Goal: Transaction & Acquisition: Purchase product/service

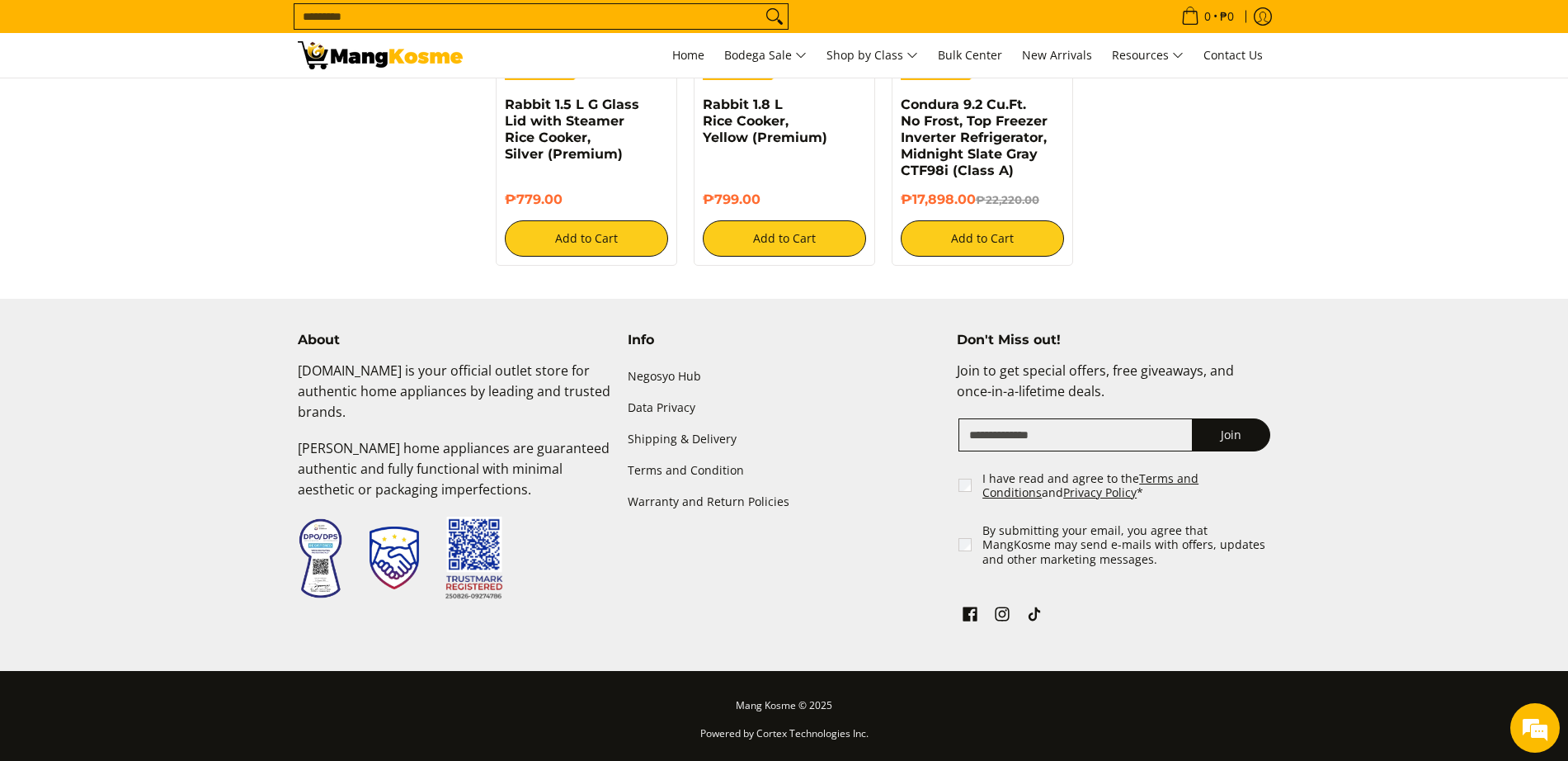
click at [544, 16] on input "Search..." at bounding box center [528, 16] width 467 height 25
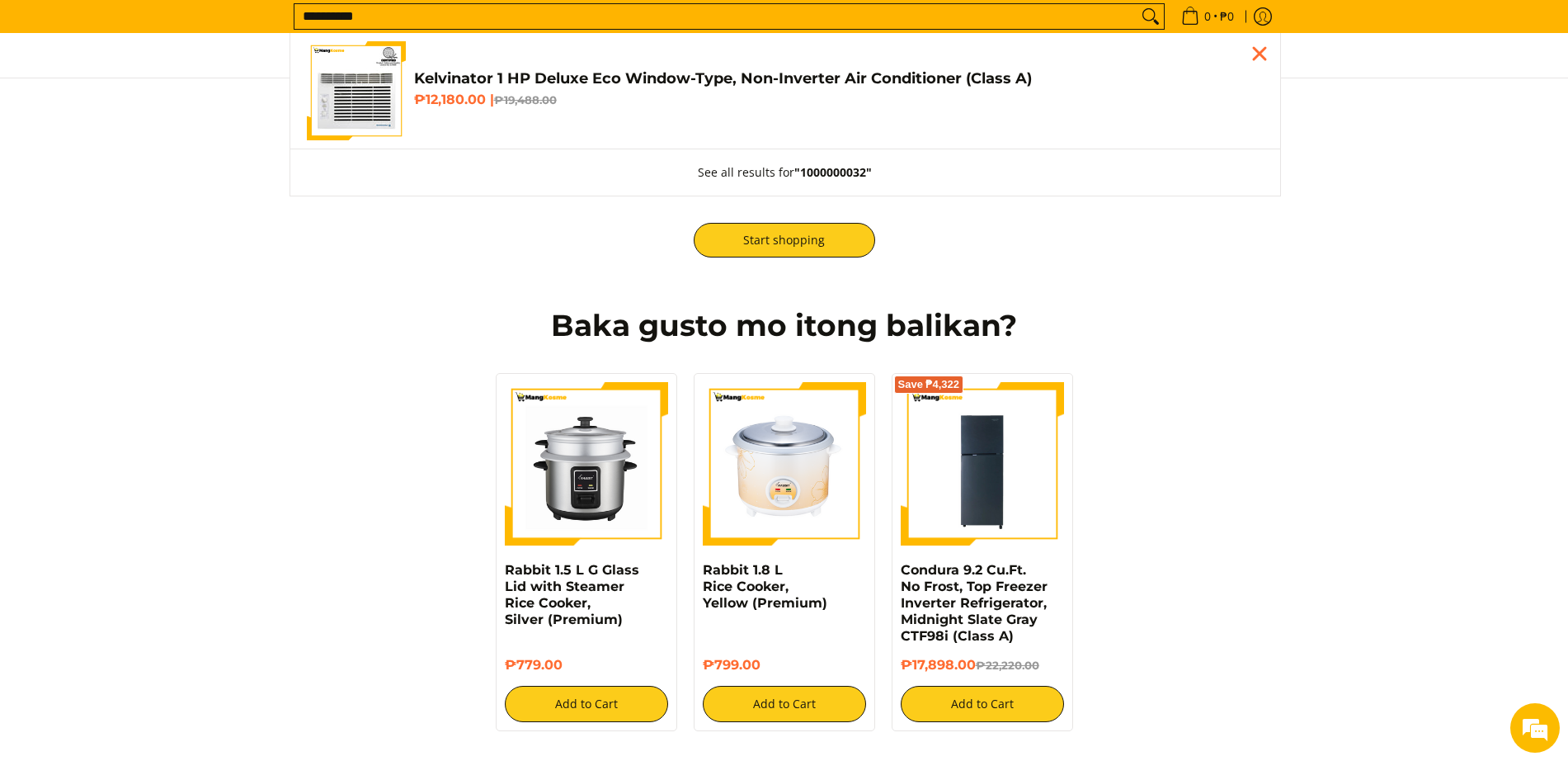
type input "**********"
click at [536, 73] on h4 "Kelvinator 1 HP Deluxe Eco Window-Type, Non-Inverter Air Conditioner (Class A)" at bounding box center [839, 78] width 850 height 19
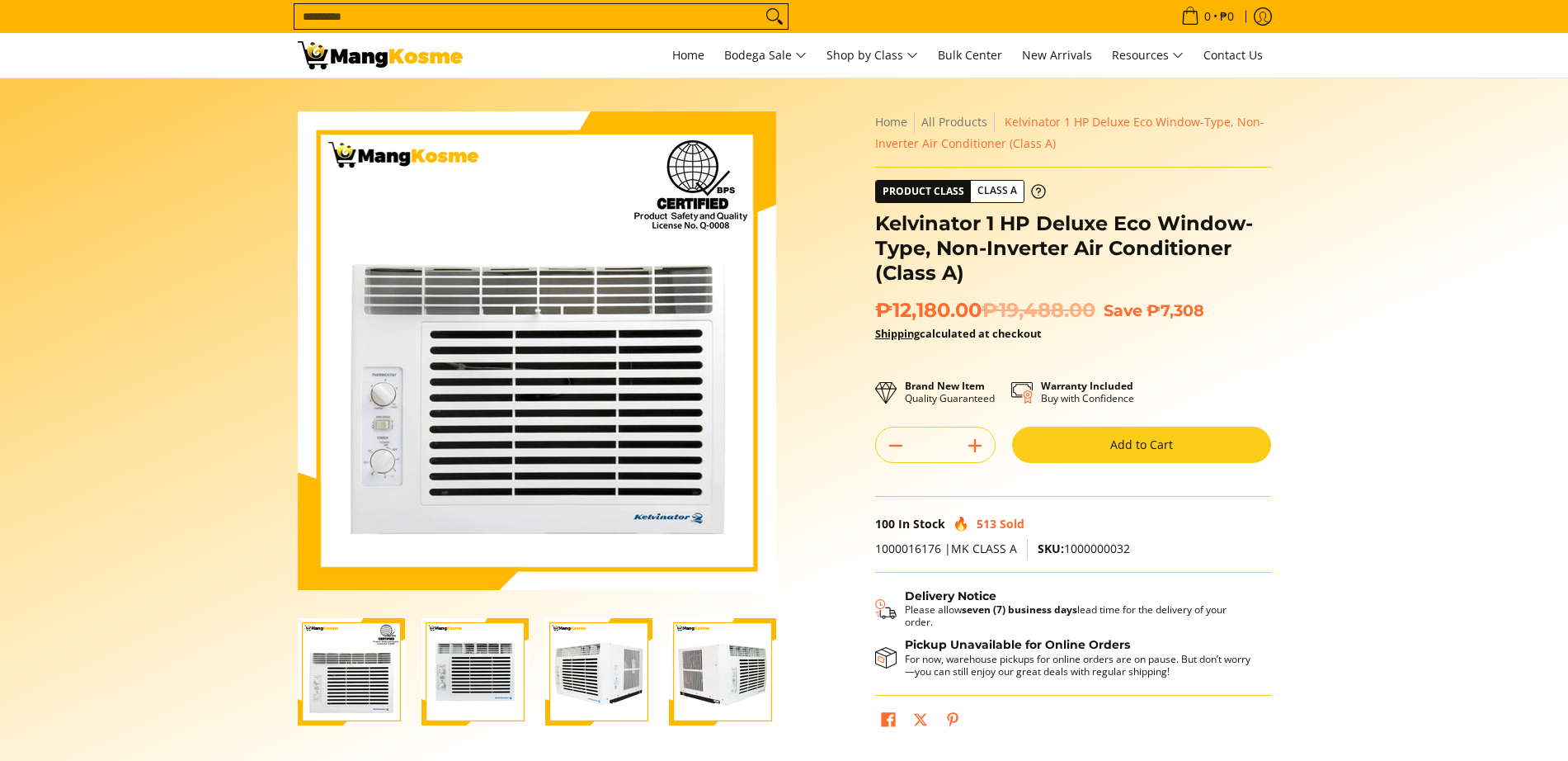
click at [1167, 449] on button "Add to Cart" at bounding box center [1142, 445] width 259 height 37
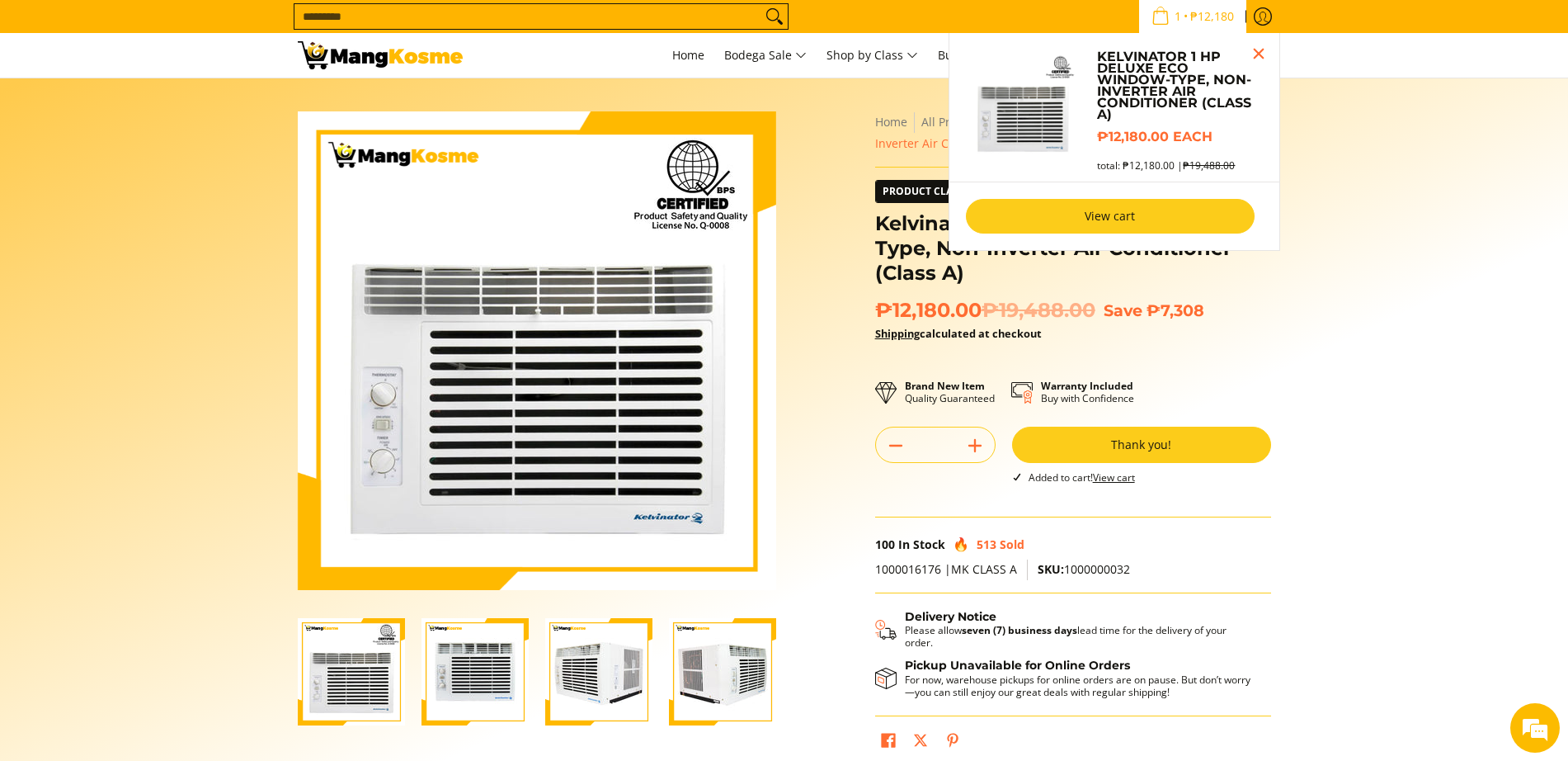
click at [1103, 222] on link "View cart" at bounding box center [1110, 216] width 289 height 35
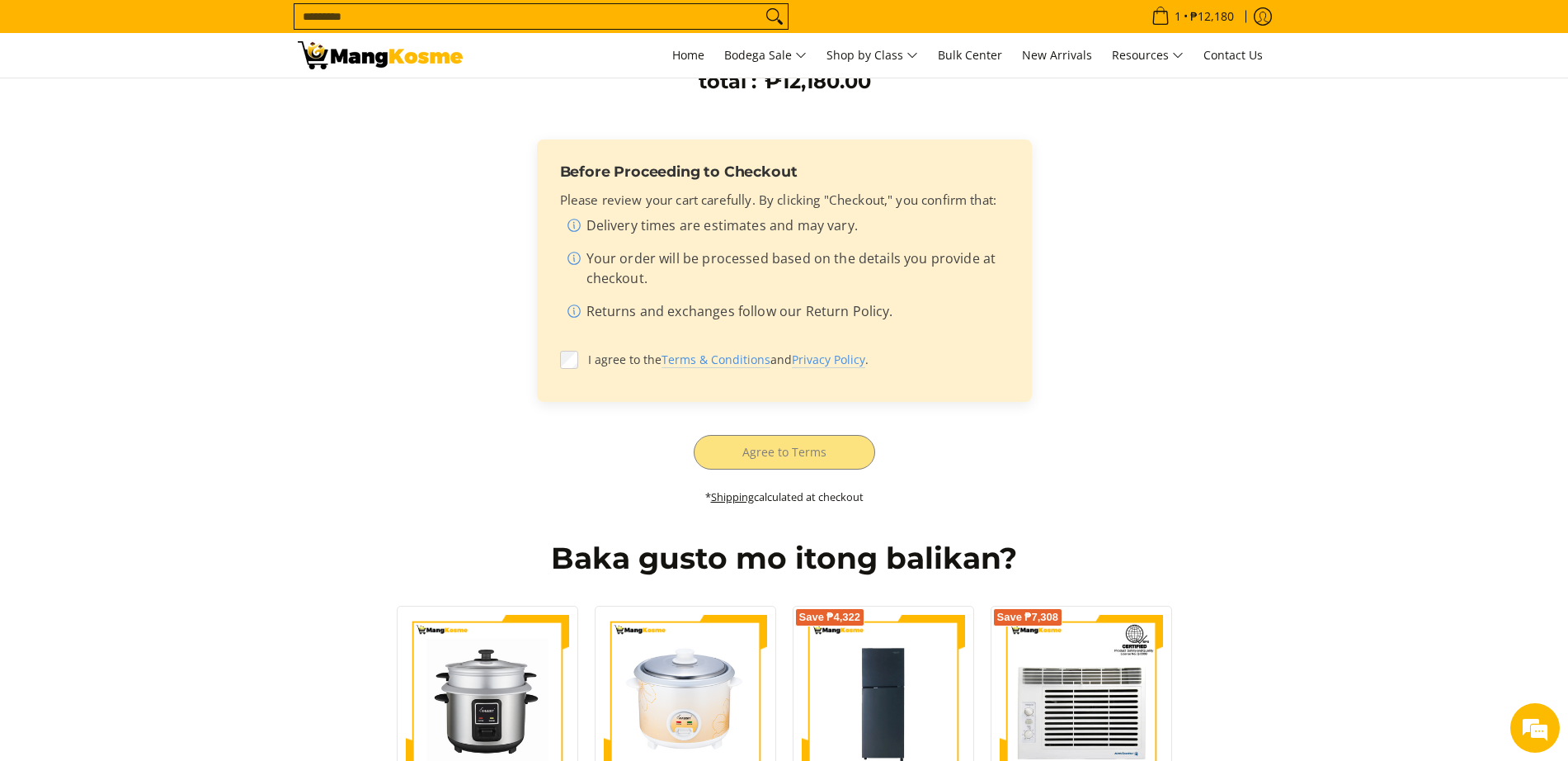
scroll to position [516, 0]
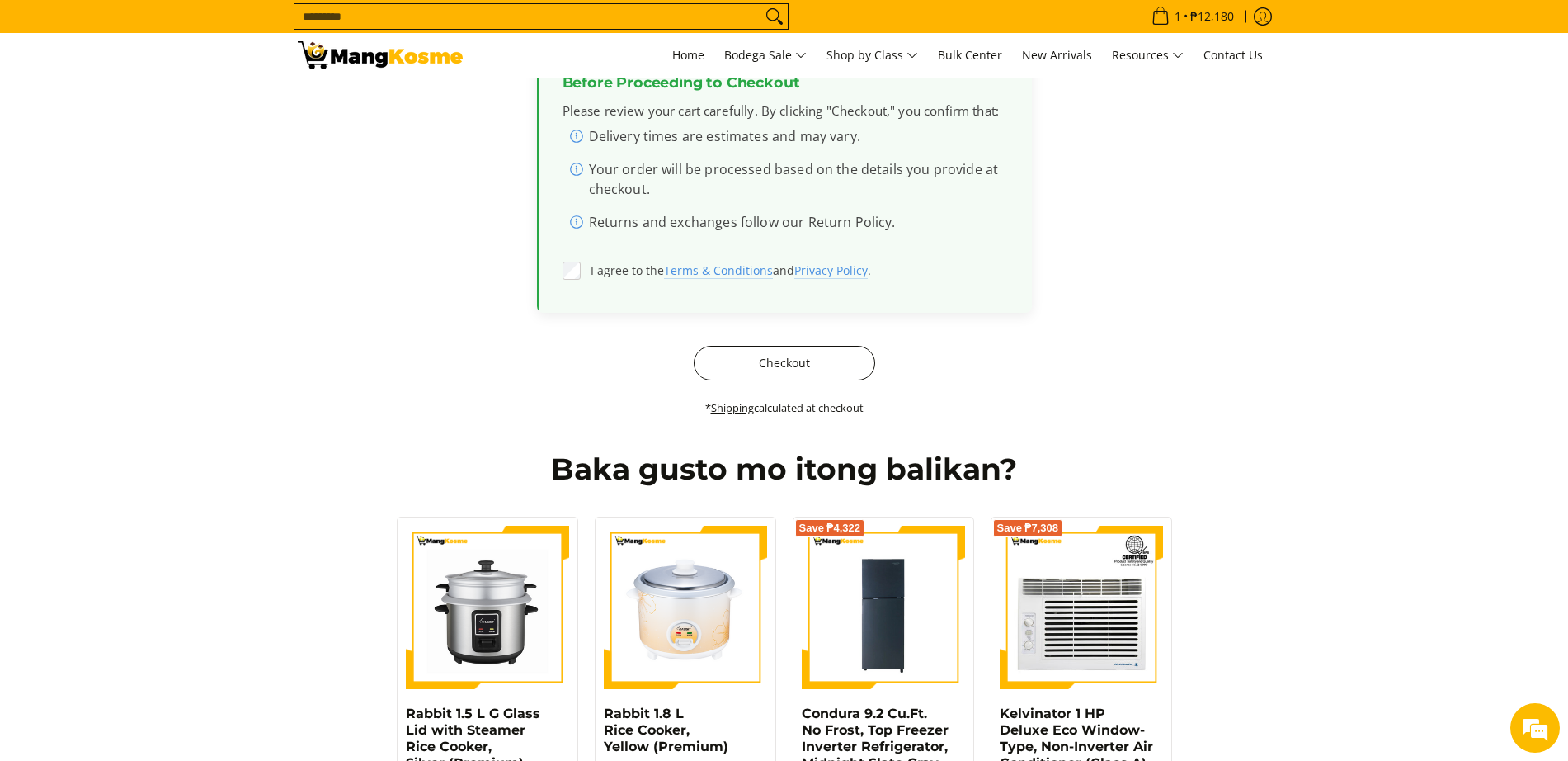
click at [741, 349] on button "Checkout" at bounding box center [784, 363] width 182 height 35
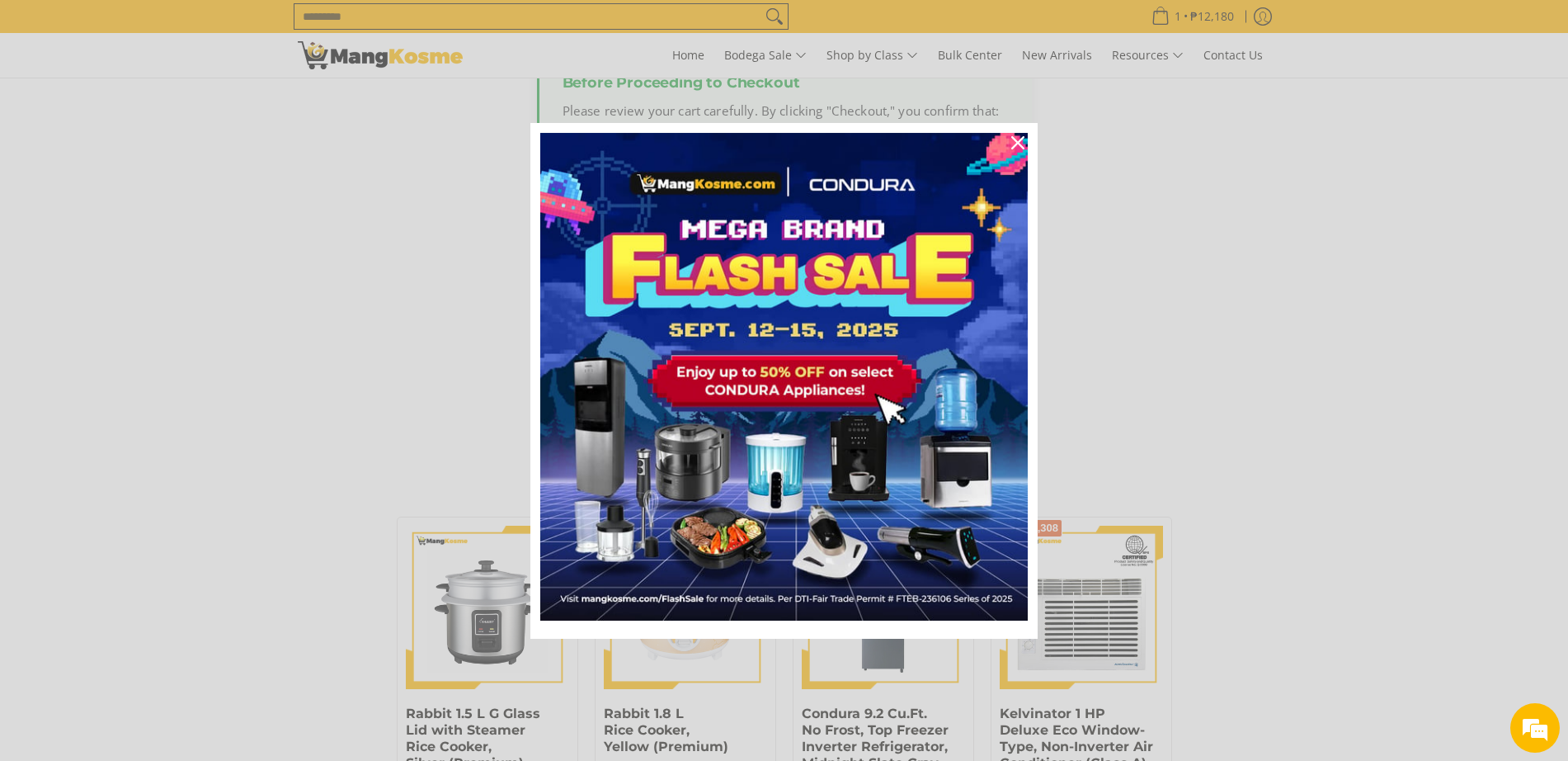
scroll to position [0, 0]
